Goal: Book appointment/travel/reservation

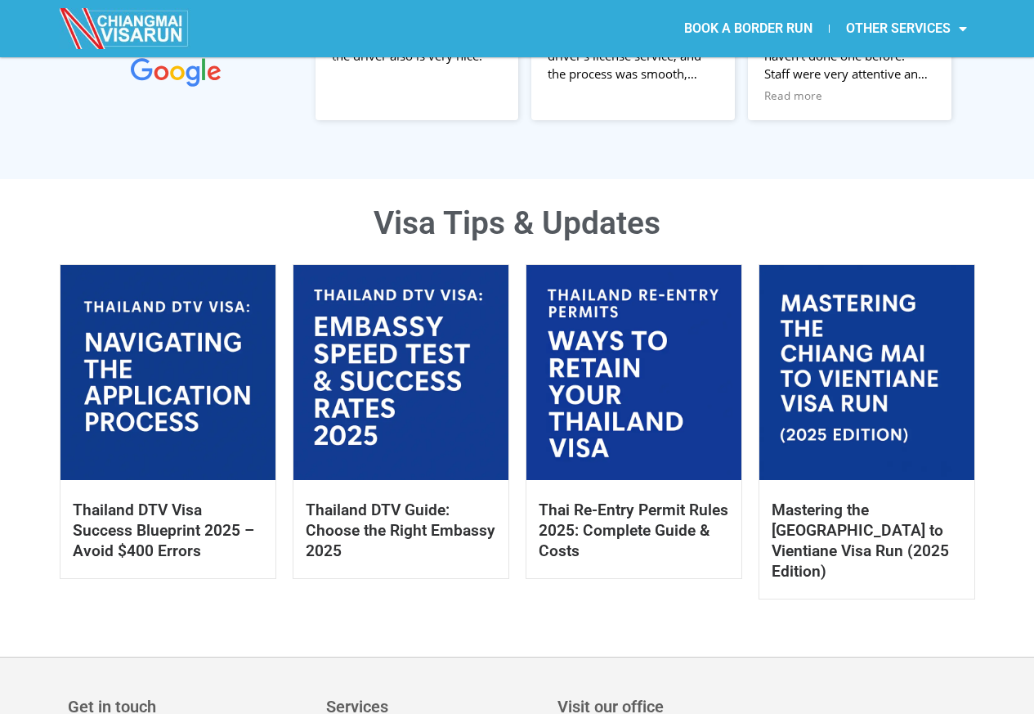
scroll to position [687, 0]
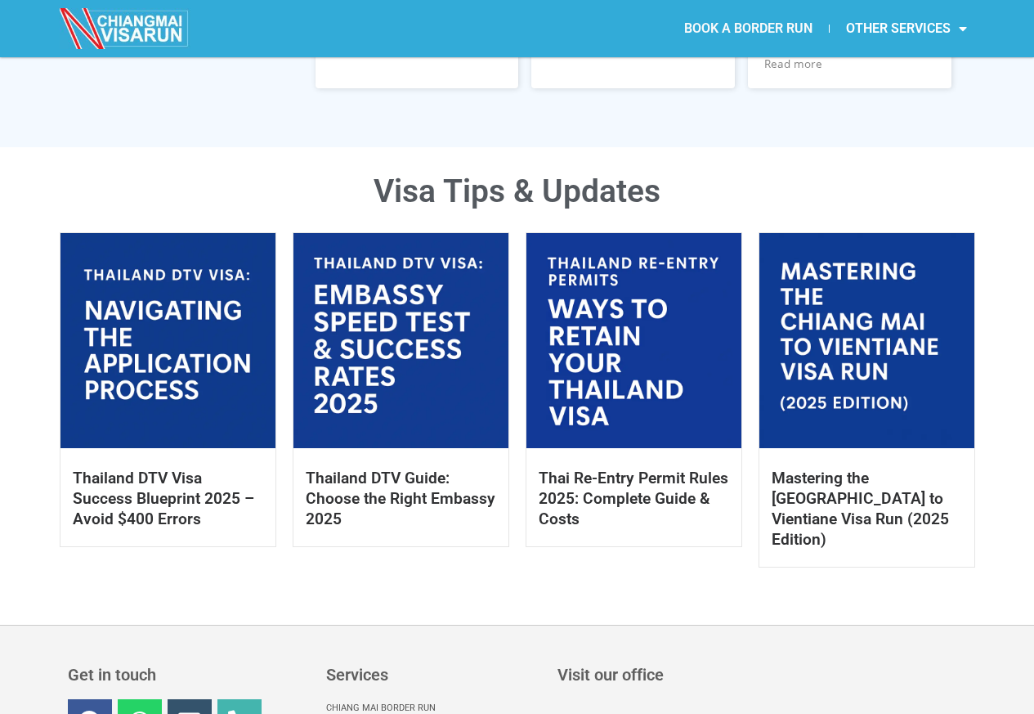
click at [732, 27] on link "BOOK A BORDER RUN" at bounding box center [748, 29] width 161 height 38
click at [730, 27] on link "BOOK A BORDER RUN" at bounding box center [748, 29] width 161 height 38
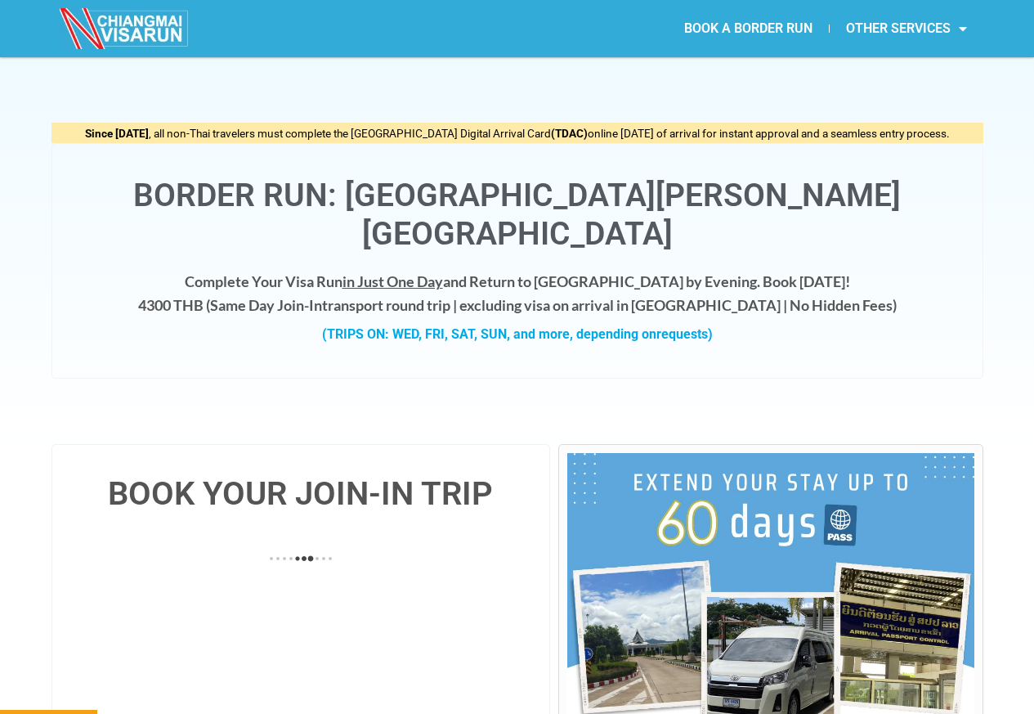
scroll to position [589, 0]
